Goal: Task Accomplishment & Management: Manage account settings

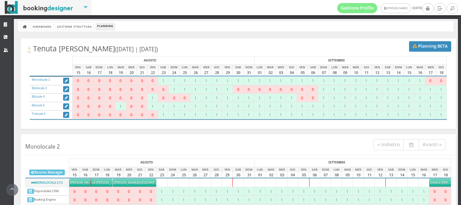
scroll to position [435, 0]
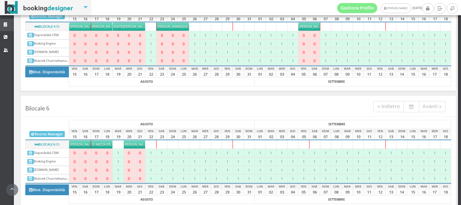
click at [4, 24] on icon at bounding box center [6, 25] width 5 height 4
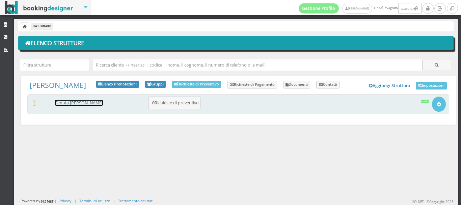
click at [73, 103] on link "Tenuta [PERSON_NAME]" at bounding box center [79, 103] width 48 height 6
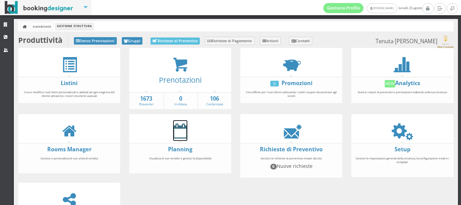
click at [184, 134] on icon at bounding box center [180, 130] width 14 height 15
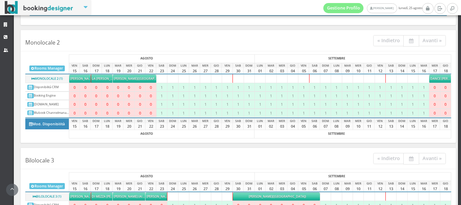
scroll to position [123, 0]
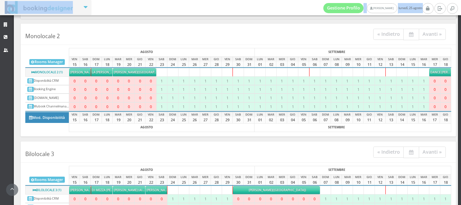
drag, startPoint x: 456, startPoint y: 84, endPoint x: 456, endPoint y: 98, distance: 13.8
click at [456, 98] on div "Gestione Profilo [PERSON_NAME] [DATE] Strutture CRM Utenti Dashboard Gestione S…" at bounding box center [230, 102] width 461 height 205
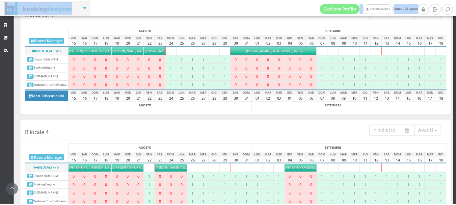
scroll to position [292, 0]
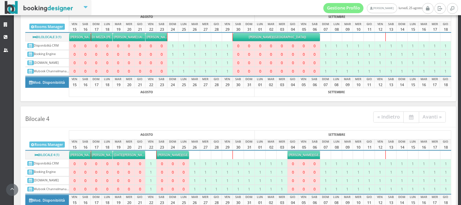
click at [292, 153] on span "[PERSON_NAME]" at bounding box center [301, 155] width 24 height 4
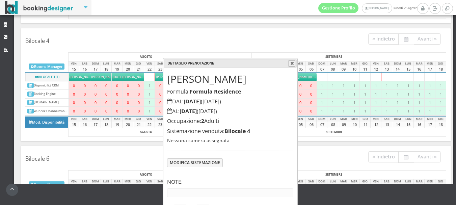
scroll to position [32, 0]
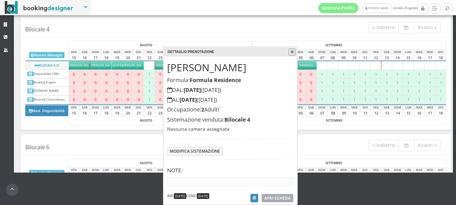
click at [274, 196] on span "APRI SCHEDA" at bounding box center [277, 198] width 26 height 6
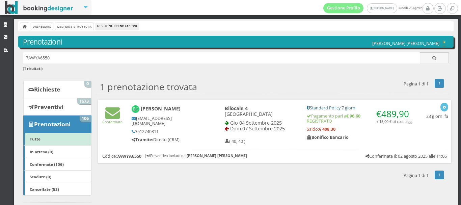
click at [246, 80] on div "1 prenotazione trovata 1 Pagina 1 di 1 Torna alle prenotazioni" at bounding box center [272, 85] width 354 height 14
click at [109, 116] on icon at bounding box center [112, 112] width 15 height 15
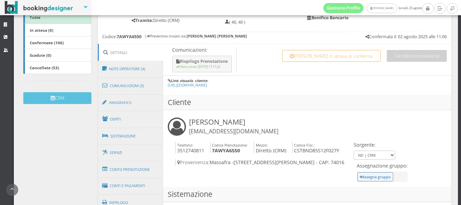
scroll to position [150, 0]
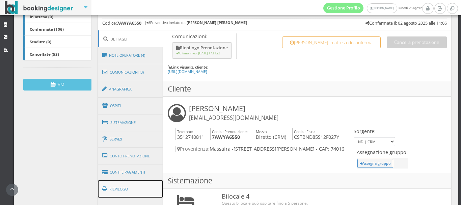
click at [118, 187] on link "Riepilogo" at bounding box center [131, 189] width 66 height 18
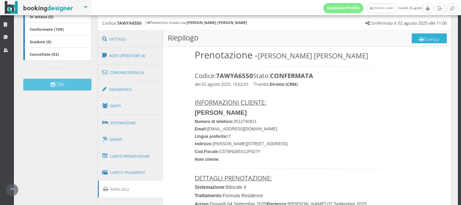
click at [425, 37] on button "Stampa" at bounding box center [429, 38] width 35 height 10
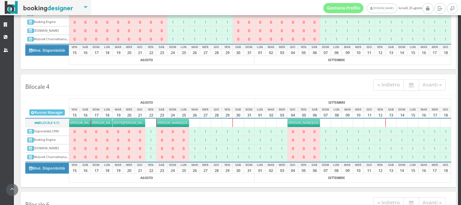
scroll to position [370, 0]
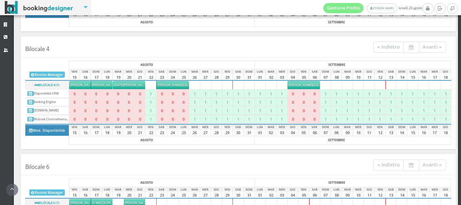
drag, startPoint x: 455, startPoint y: 153, endPoint x: 454, endPoint y: 180, distance: 27.0
click at [454, 180] on div "Gestione Profilo [PERSON_NAME] [DATE] Strutture CRM Utenti Dashboard Gestione S…" at bounding box center [230, 102] width 461 height 205
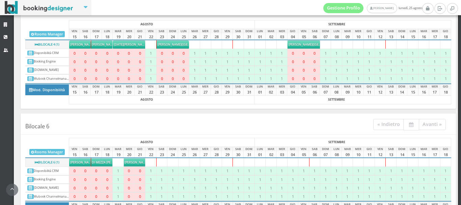
scroll to position [430, 0]
